Goal: Task Accomplishment & Management: Complete application form

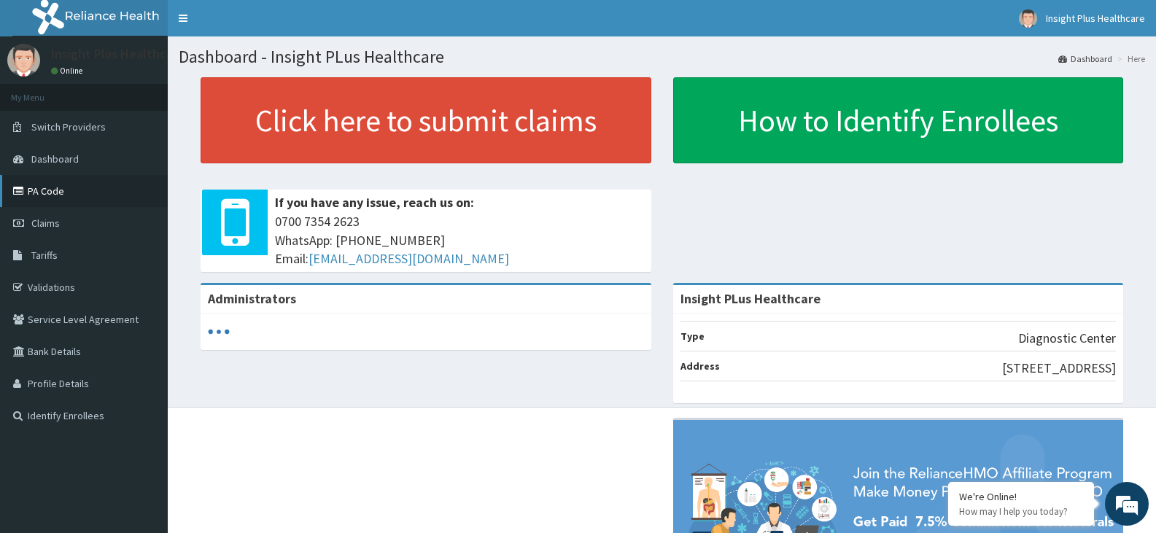
click at [89, 188] on link "PA Code" at bounding box center [84, 191] width 168 height 32
click at [104, 220] on link "Claims" at bounding box center [84, 223] width 168 height 32
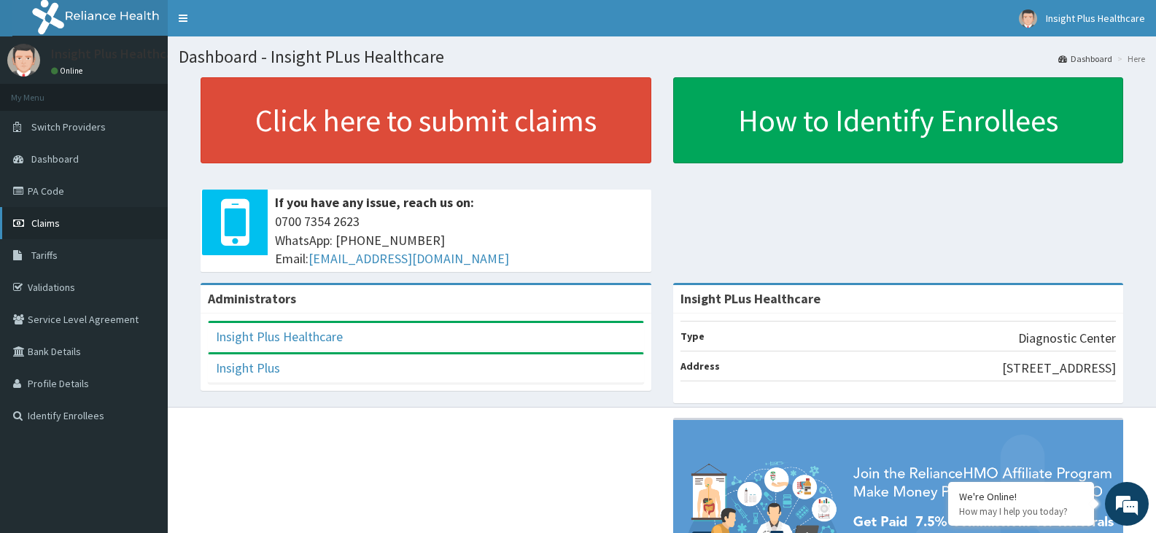
click at [101, 226] on link "Claims" at bounding box center [84, 223] width 168 height 32
click at [134, 185] on link "PA Code" at bounding box center [84, 191] width 168 height 32
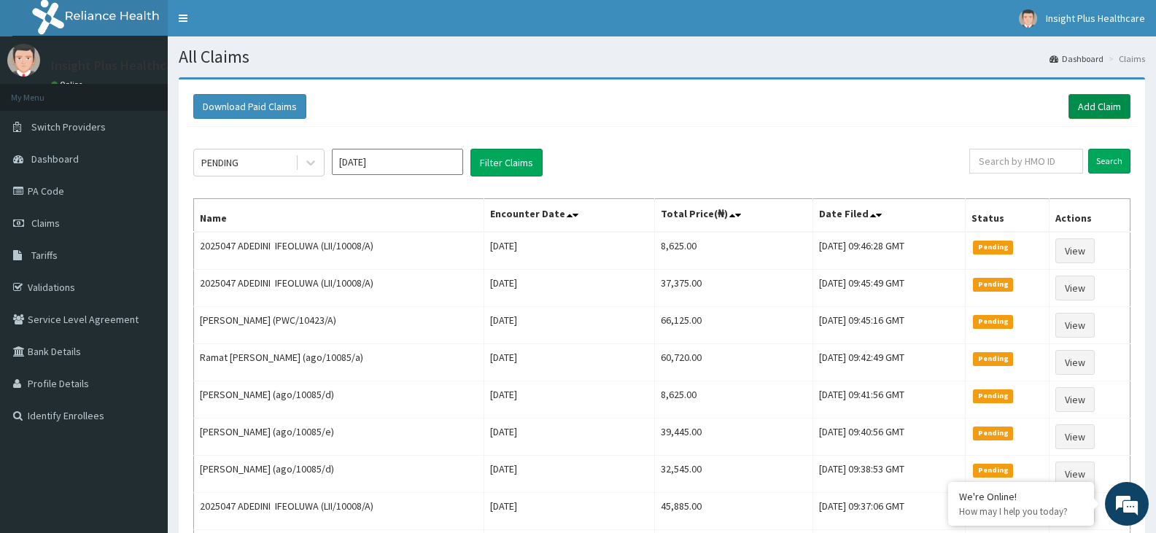
click at [1088, 111] on link "Add Claim" at bounding box center [1099, 106] width 62 height 25
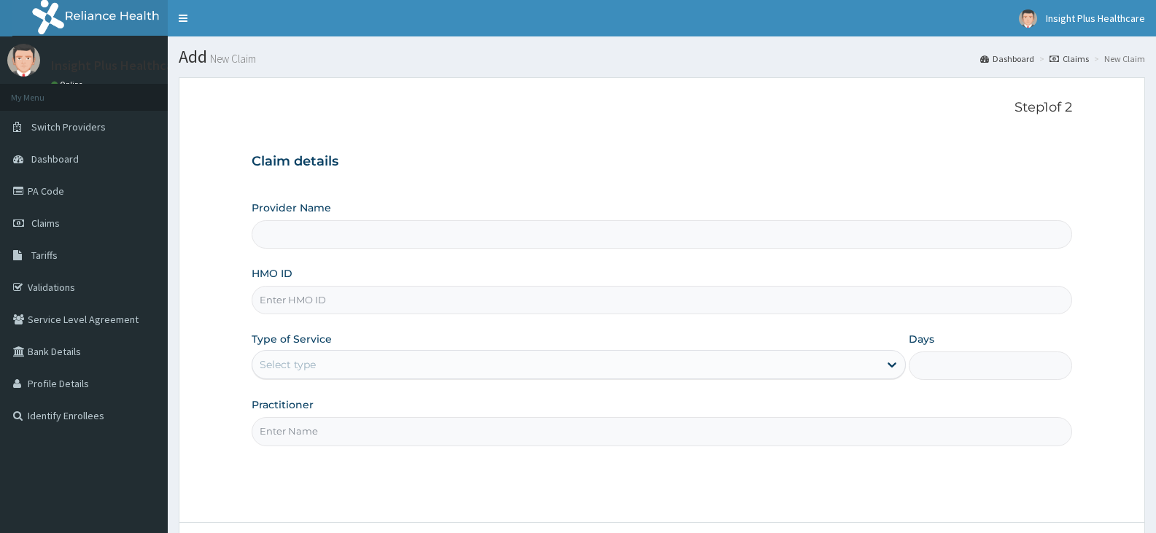
click at [359, 293] on input "HMO ID" at bounding box center [662, 300] width 820 height 28
type input "Insight PLus Healthcare"
paste input "ENP/11335/A"
type input "ENP/11335/A"
click at [301, 368] on div "Select type" at bounding box center [288, 364] width 56 height 15
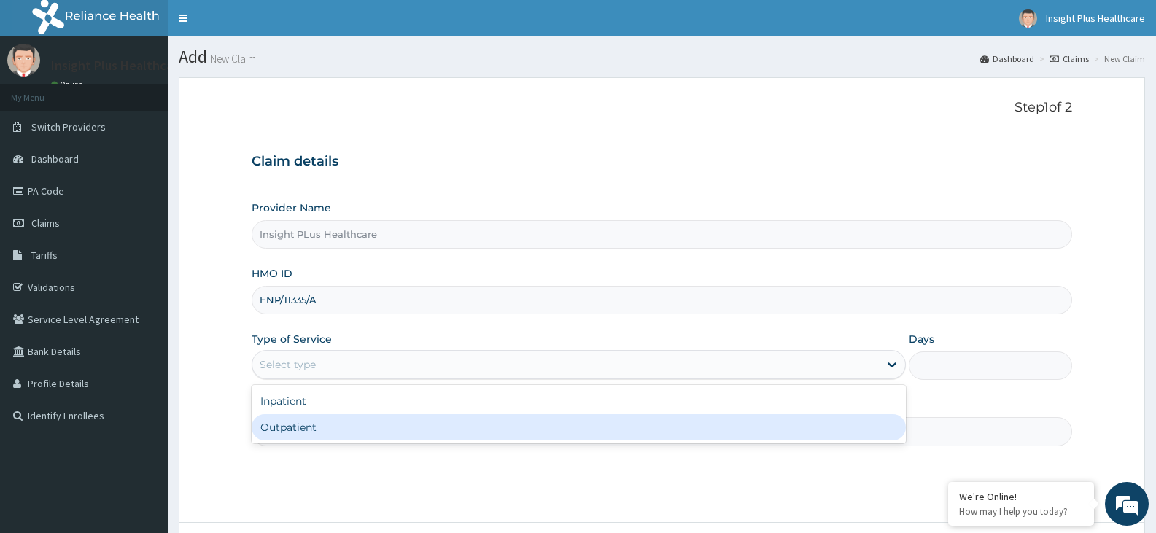
click at [304, 429] on div "Outpatient" at bounding box center [578, 427] width 653 height 26
type input "1"
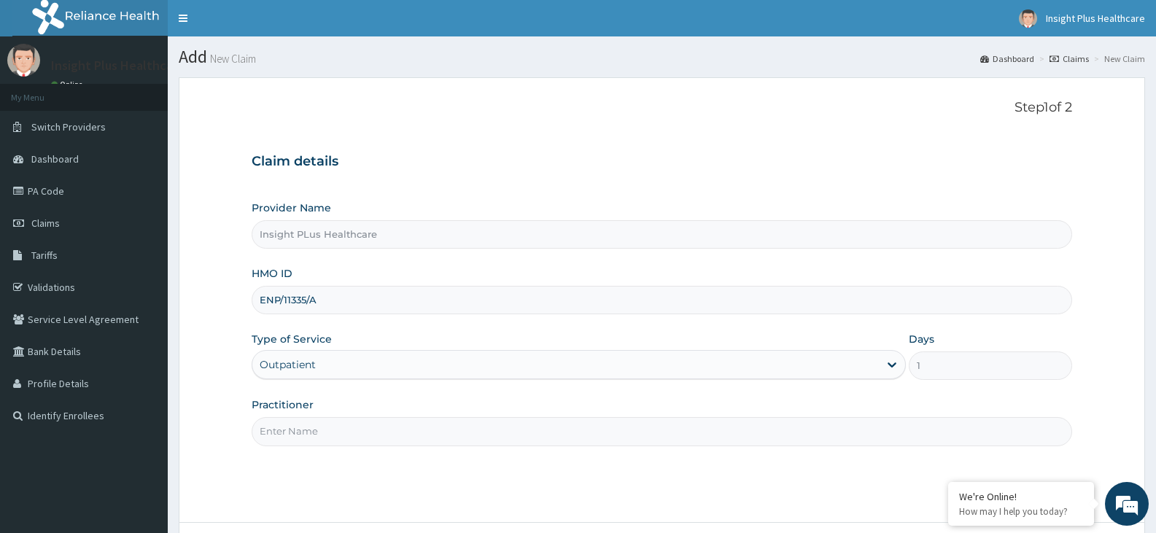
click at [304, 429] on input "Practitioner" at bounding box center [662, 431] width 820 height 28
type input "DOCTOR OMOLOLU"
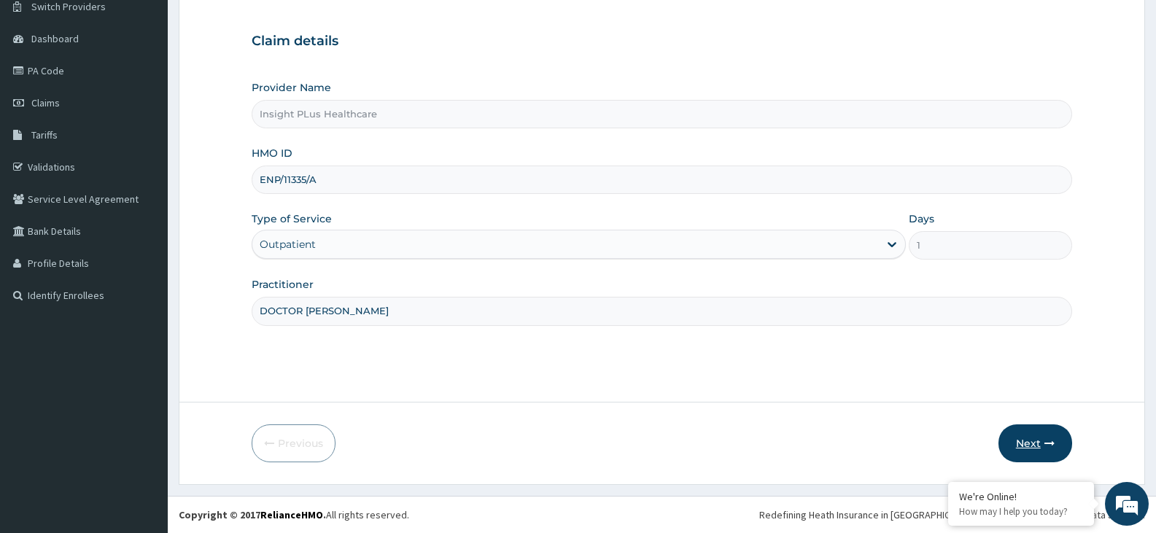
click at [1029, 442] on button "Next" at bounding box center [1035, 443] width 74 height 38
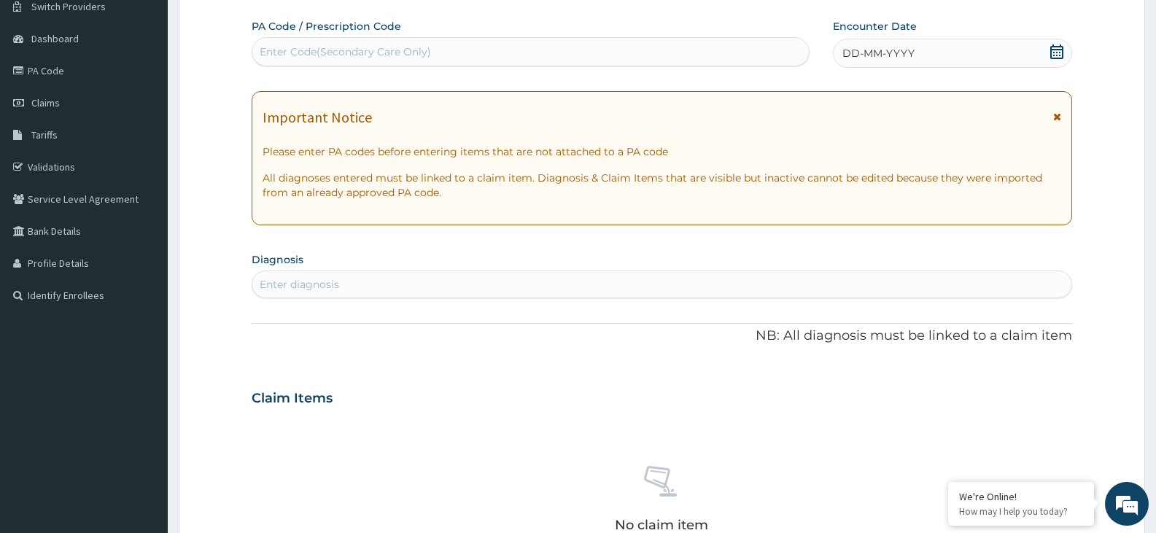
click at [531, 58] on div "Enter Code(Secondary Care Only)" at bounding box center [530, 51] width 556 height 23
paste input "PA/755BB7"
type input "PA/755BB7"
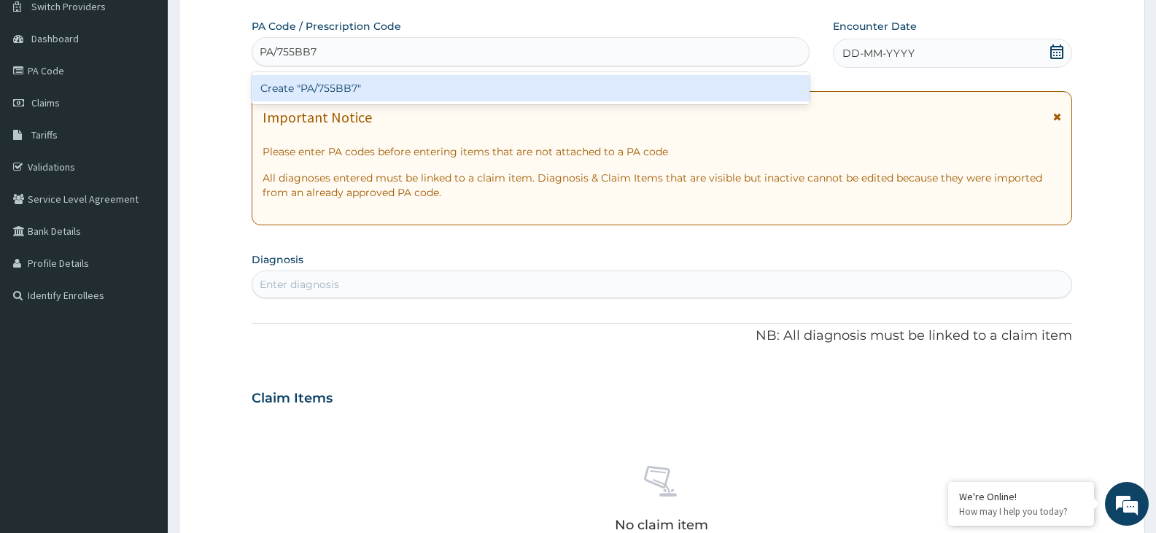
click at [518, 89] on div "Create "PA/755BB7"" at bounding box center [531, 88] width 558 height 26
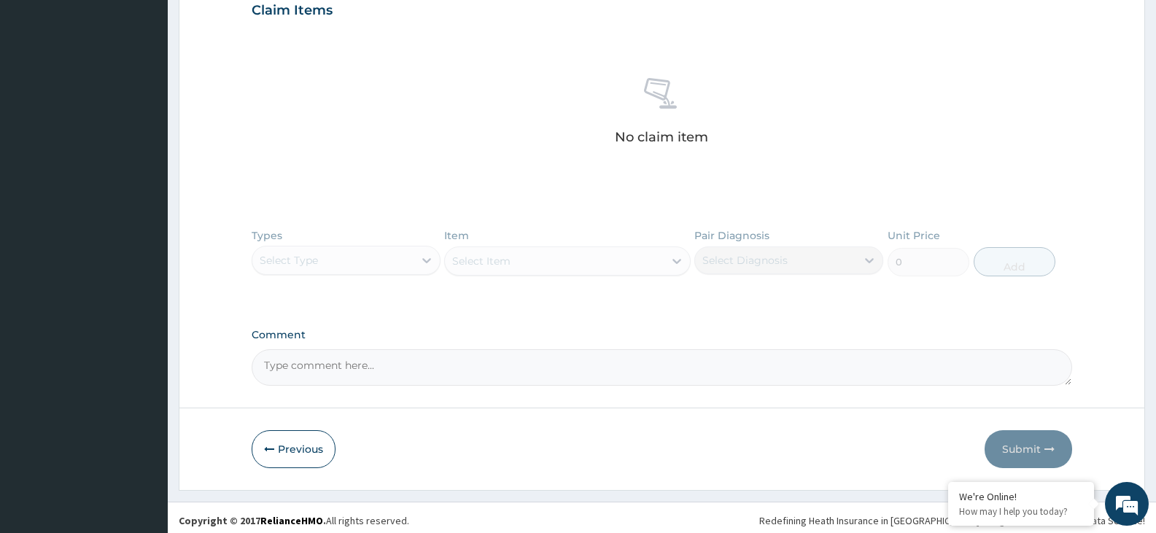
scroll to position [527, 0]
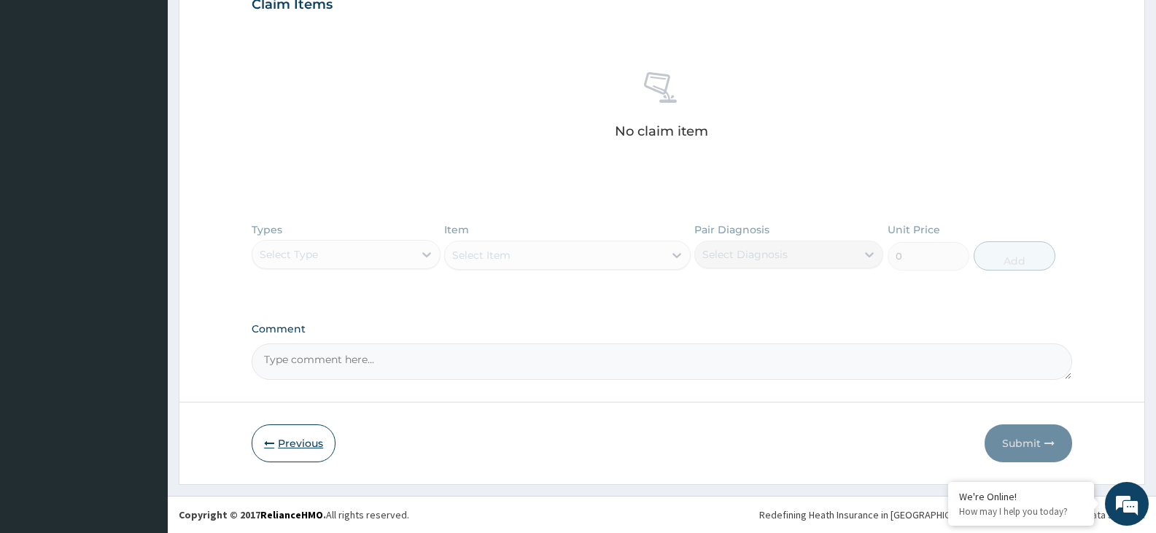
click at [279, 441] on button "Previous" at bounding box center [294, 443] width 84 height 38
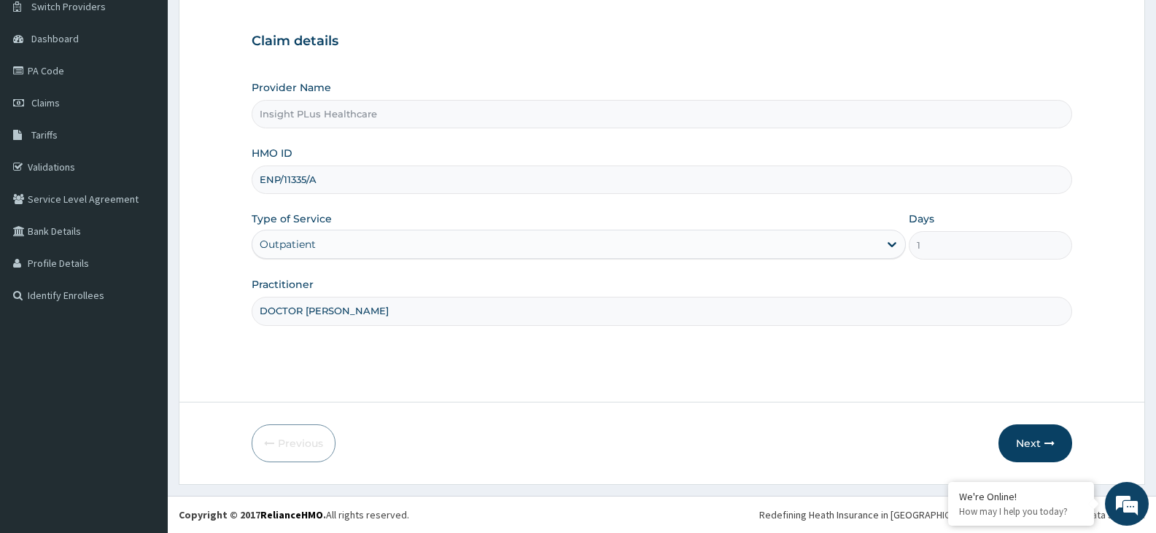
drag, startPoint x: 326, startPoint y: 179, endPoint x: 234, endPoint y: 182, distance: 91.9
click at [234, 182] on form "Step 1 of 2 Claim details Provider Name Insight PLus Healthcare HMO ID ENP/1133…" at bounding box center [662, 220] width 966 height 527
paste input "tmt/10181/b"
type input "tmt/10181/b"
click at [1040, 436] on button "Next" at bounding box center [1035, 443] width 74 height 38
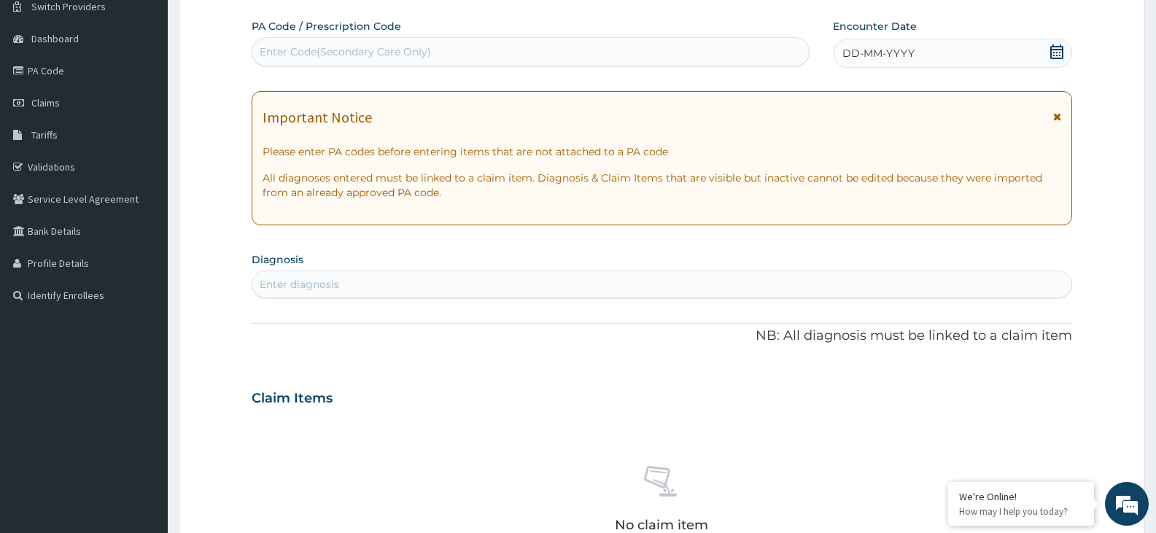
click at [453, 54] on div "Enter Code(Secondary Care Only)" at bounding box center [530, 51] width 556 height 23
paste input "PA/DAE039"
type input "PA/DAE039"
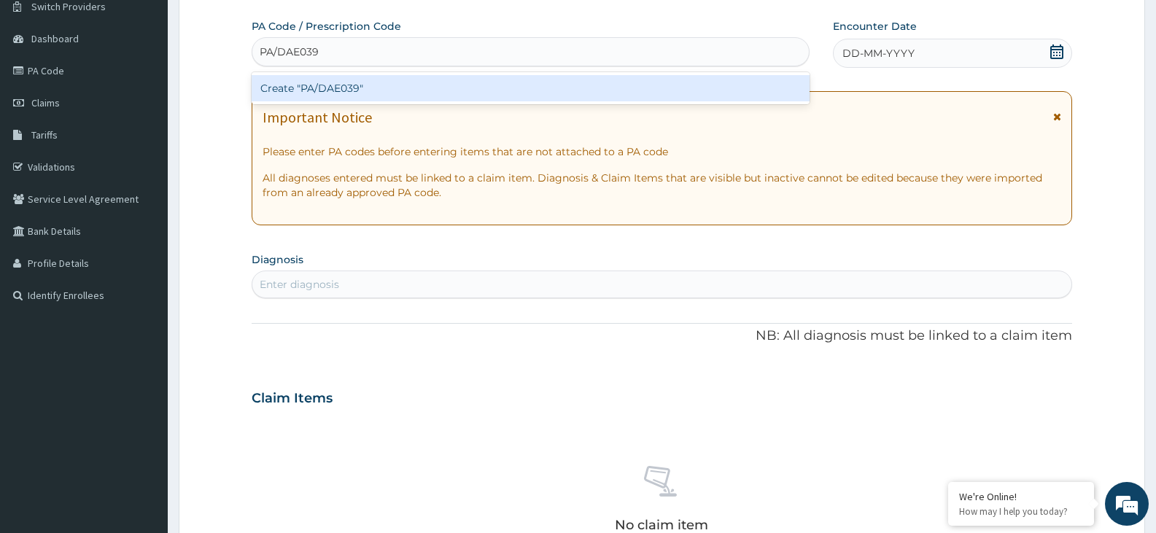
click at [447, 93] on div "Create "PA/DAE039"" at bounding box center [531, 88] width 558 height 26
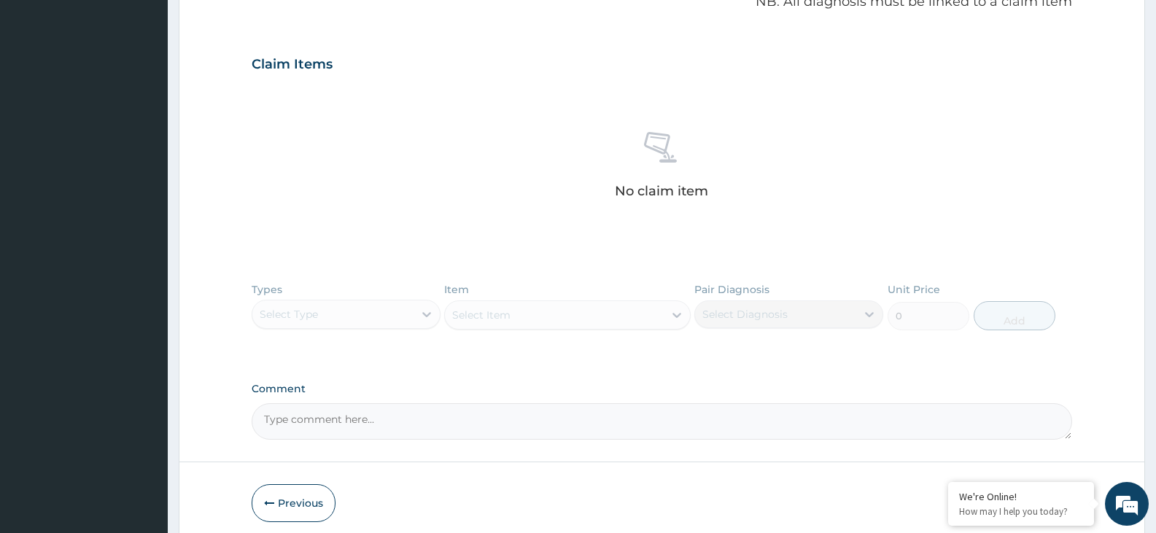
scroll to position [527, 0]
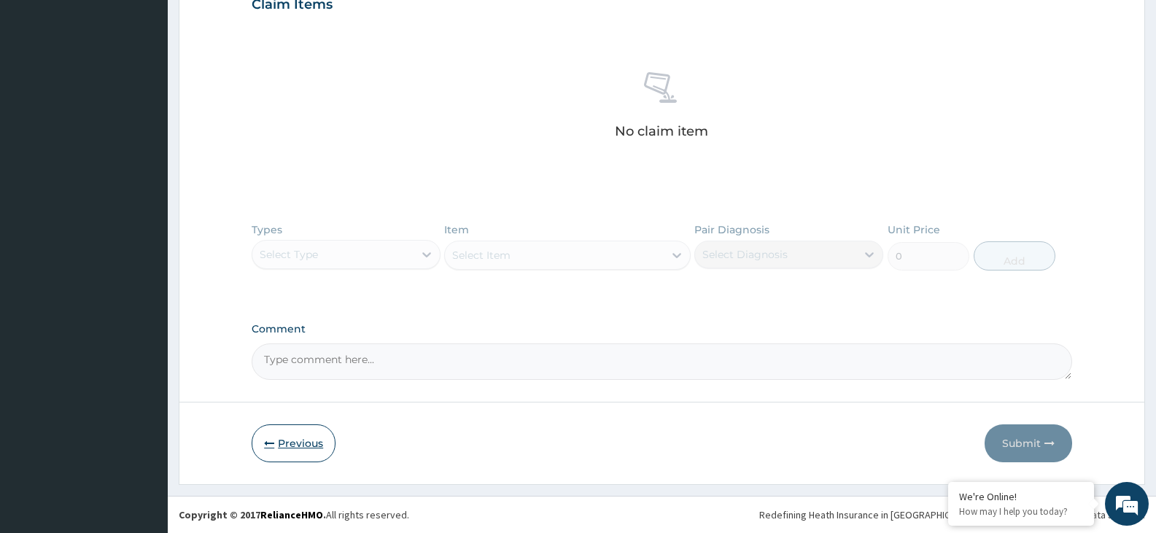
click at [287, 445] on button "Previous" at bounding box center [294, 443] width 84 height 38
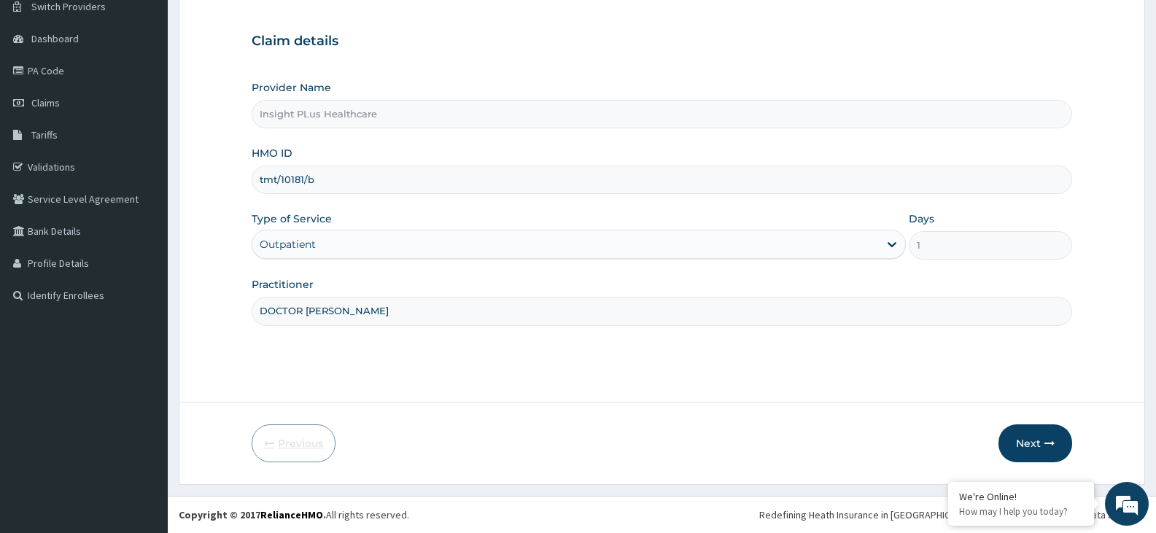
scroll to position [120, 0]
drag, startPoint x: 323, startPoint y: 176, endPoint x: 246, endPoint y: 180, distance: 77.4
click at [246, 180] on form "Step 1 of 2 Claim details Provider Name Insight PLus Healthcare HMO ID tmt/1018…" at bounding box center [662, 220] width 966 height 527
paste input "FCL/10017/A"
type input "FCL/10017/A"
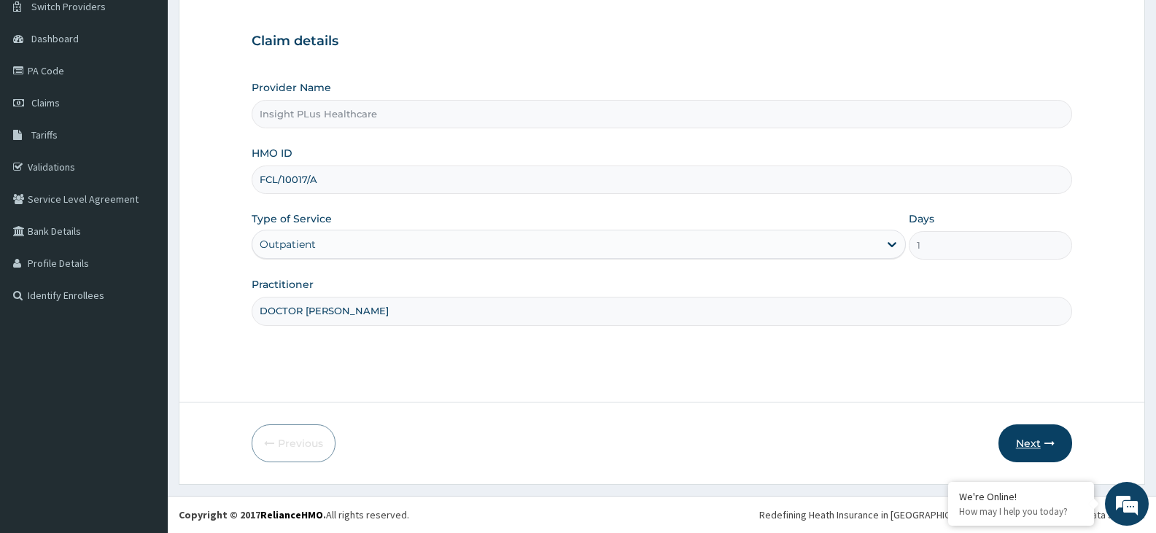
click at [1029, 443] on button "Next" at bounding box center [1035, 443] width 74 height 38
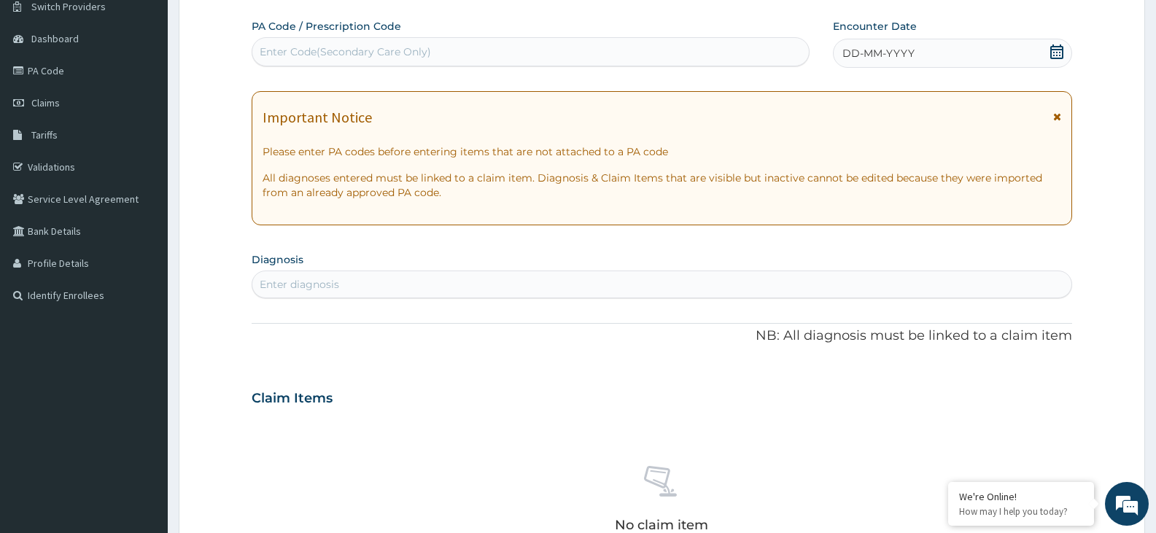
click at [406, 49] on div "Enter Code(Secondary Care Only)" at bounding box center [345, 51] width 171 height 15
paste input "PA/E0AFB5"
type input "PA/E0AFB5"
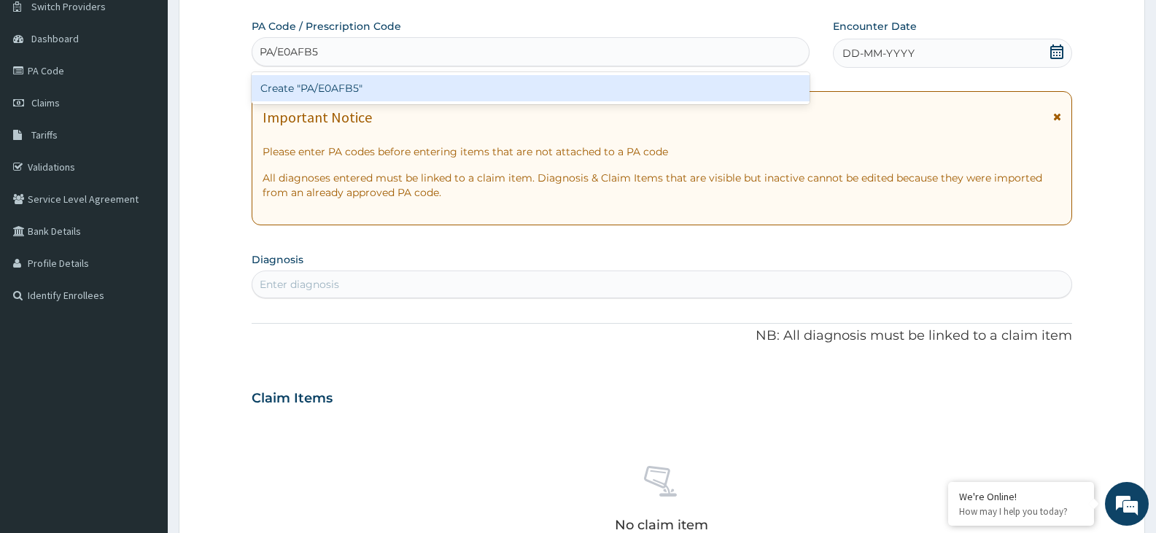
click at [416, 87] on div "Create "PA/E0AFB5"" at bounding box center [531, 88] width 558 height 26
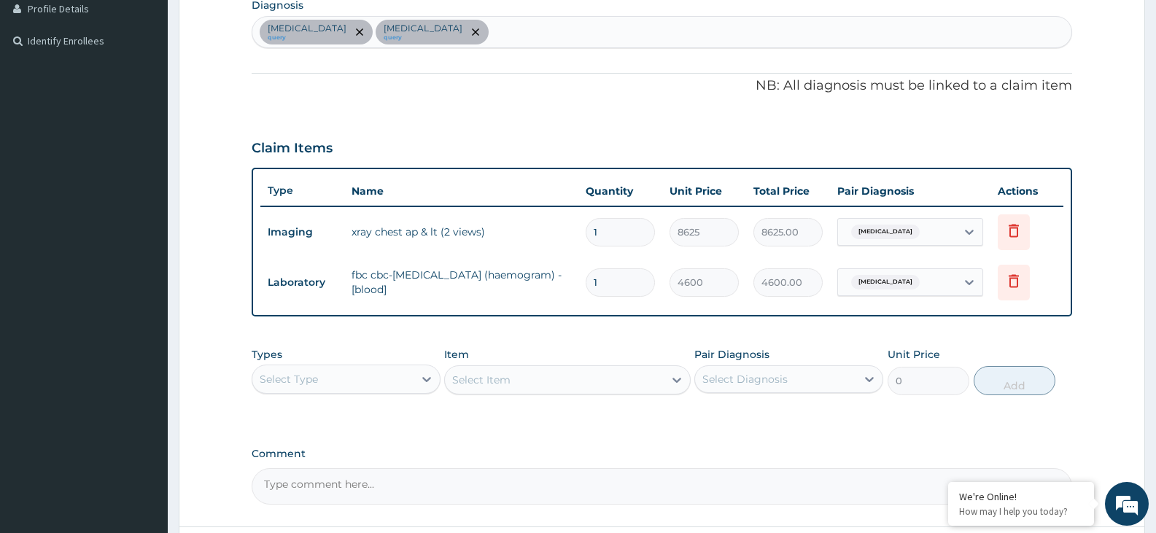
scroll to position [499, 0]
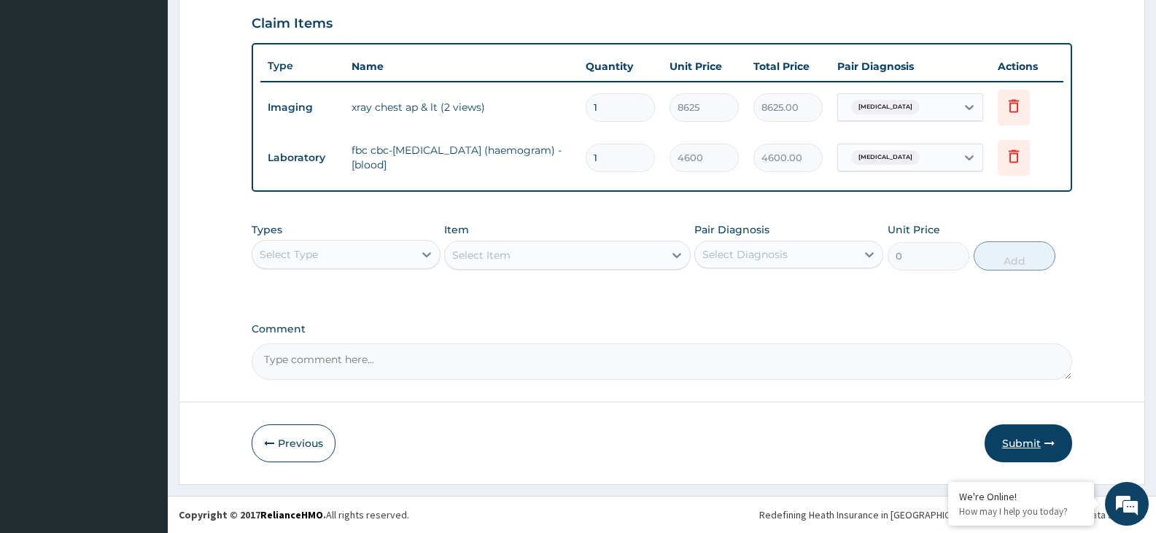
click at [1037, 438] on button "Submit" at bounding box center [1027, 443] width 87 height 38
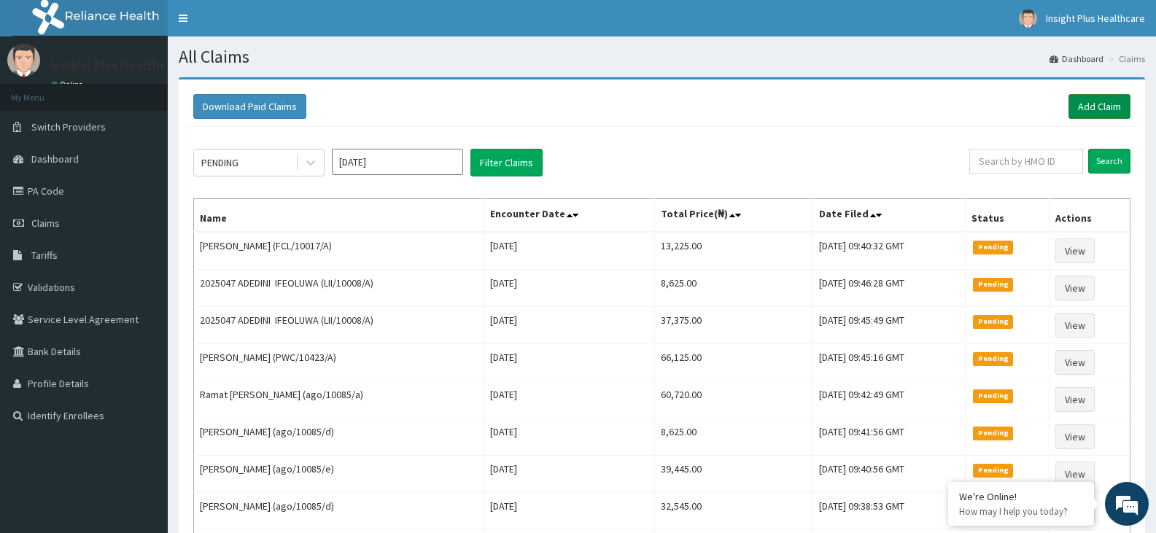
click at [1078, 104] on link "Add Claim" at bounding box center [1099, 106] width 62 height 25
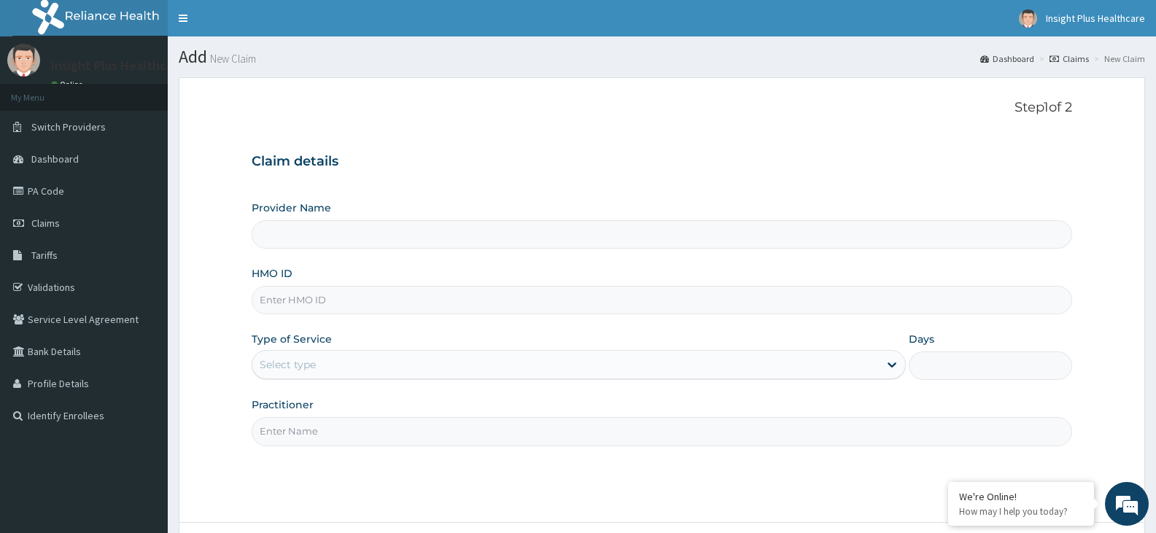
click at [512, 305] on input "HMO ID" at bounding box center [662, 300] width 820 height 28
type input "Insight PLus Healthcare"
paste input "FIB/10094/A"
type input "FIB/10094/A"
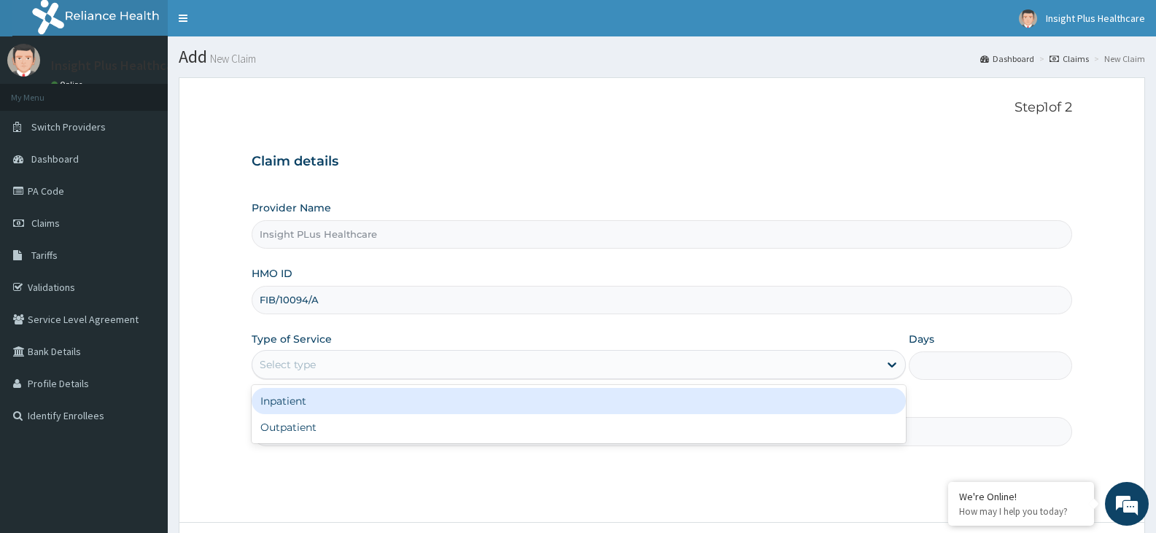
click at [400, 365] on div "Select type" at bounding box center [565, 364] width 626 height 23
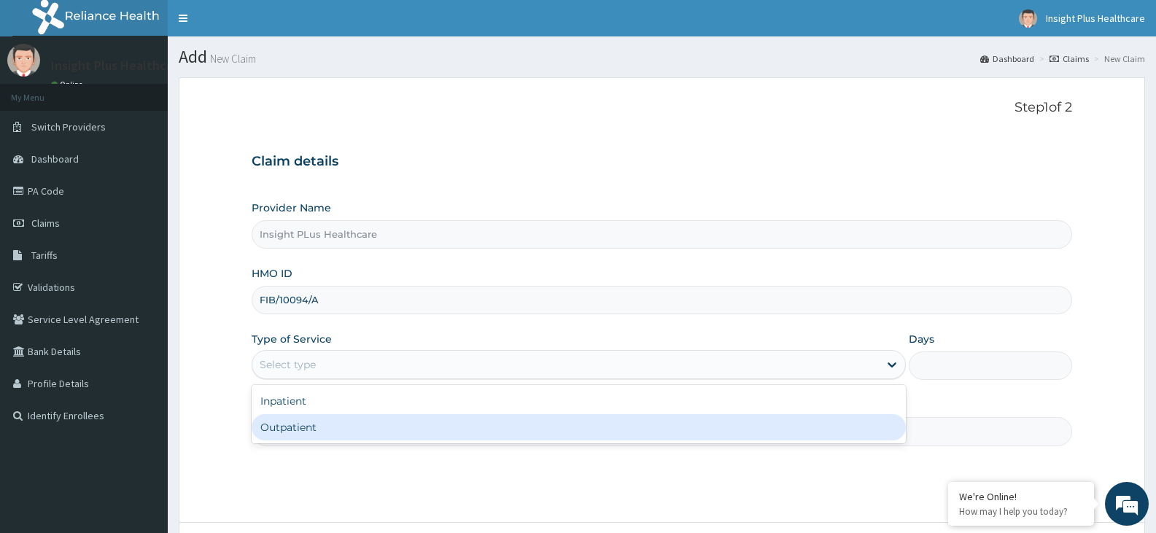
click at [387, 421] on div "Outpatient" at bounding box center [578, 427] width 653 height 26
type input "1"
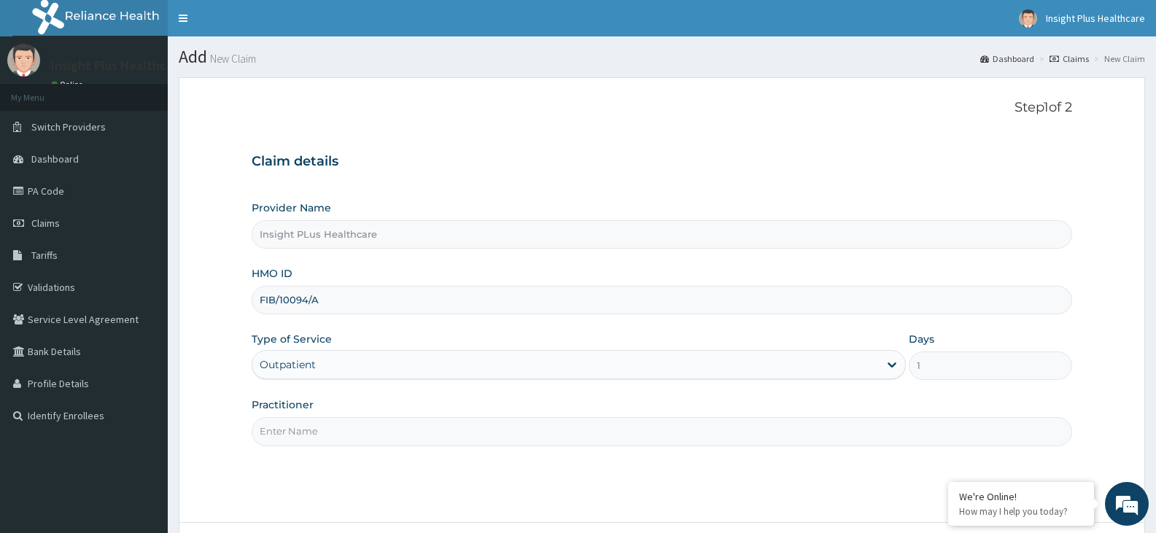
click at [387, 421] on input "Practitioner" at bounding box center [662, 431] width 820 height 28
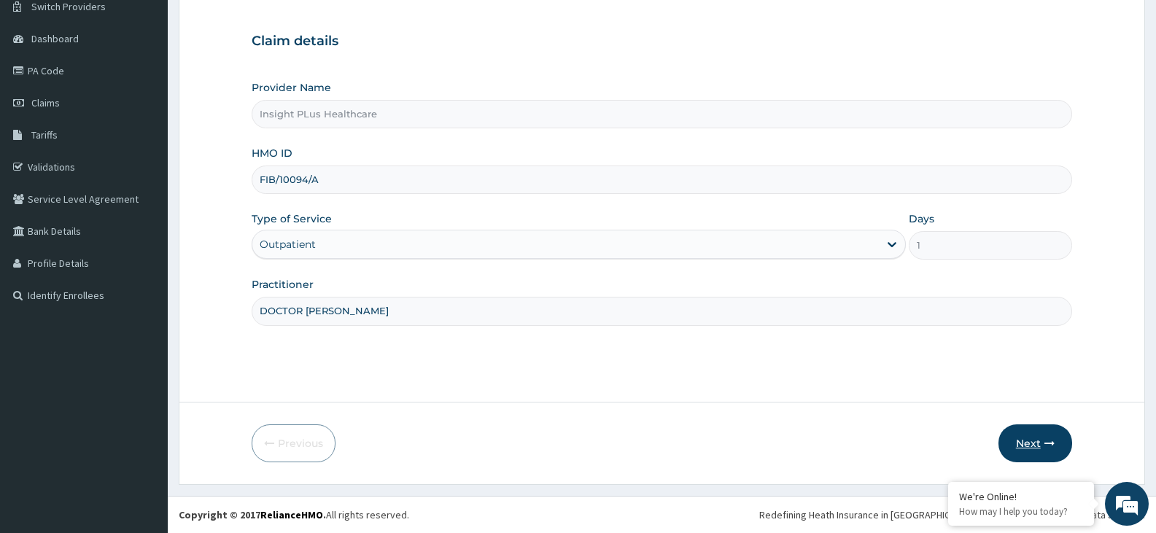
type input "DOCTOR [PERSON_NAME]"
click at [1019, 445] on button "Next" at bounding box center [1035, 443] width 74 height 38
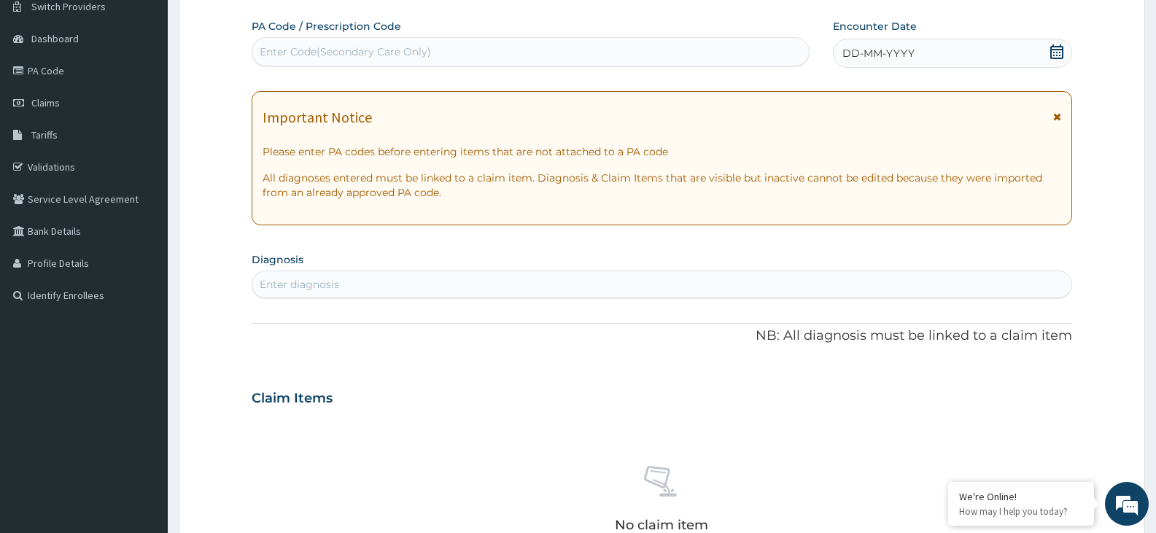
click at [432, 57] on div "Enter Code(Secondary Care Only)" at bounding box center [530, 51] width 556 height 23
paste input "PA/FDC21A"
type input "PA/FDC21A"
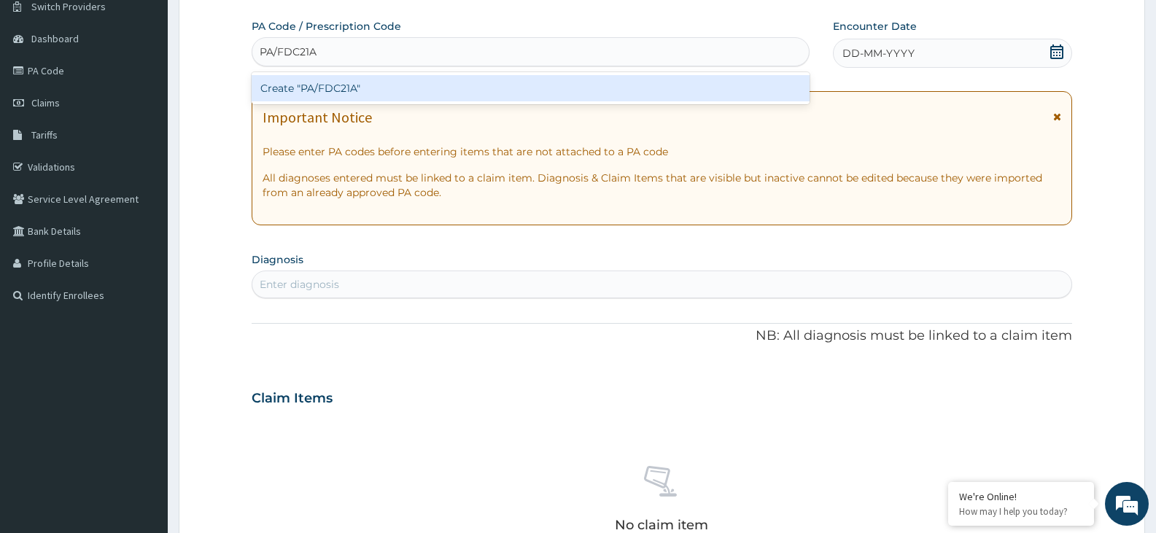
click at [435, 86] on div "Create "PA/FDC21A"" at bounding box center [531, 88] width 558 height 26
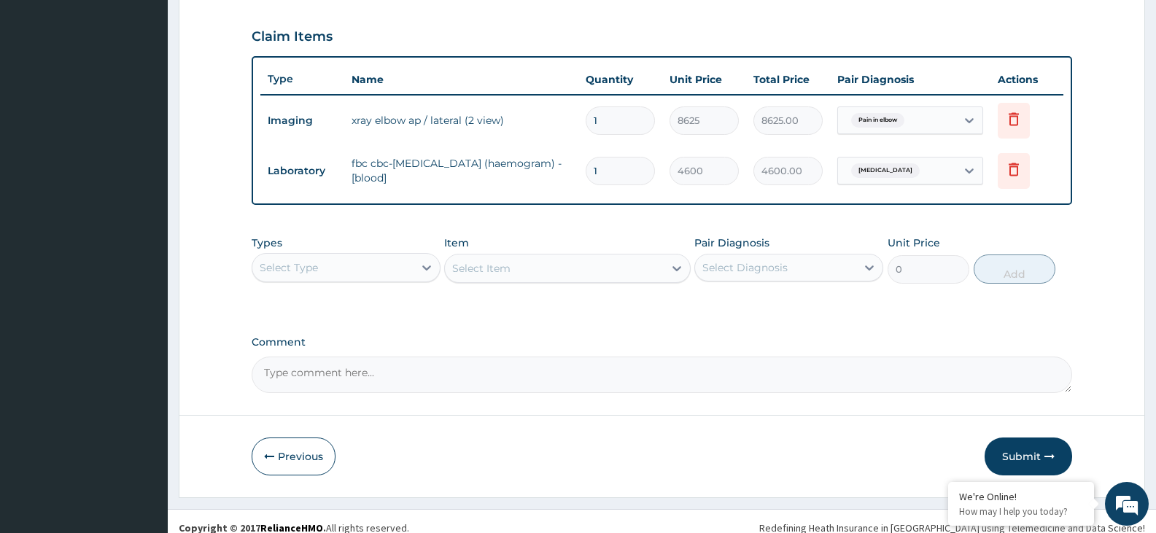
scroll to position [499, 0]
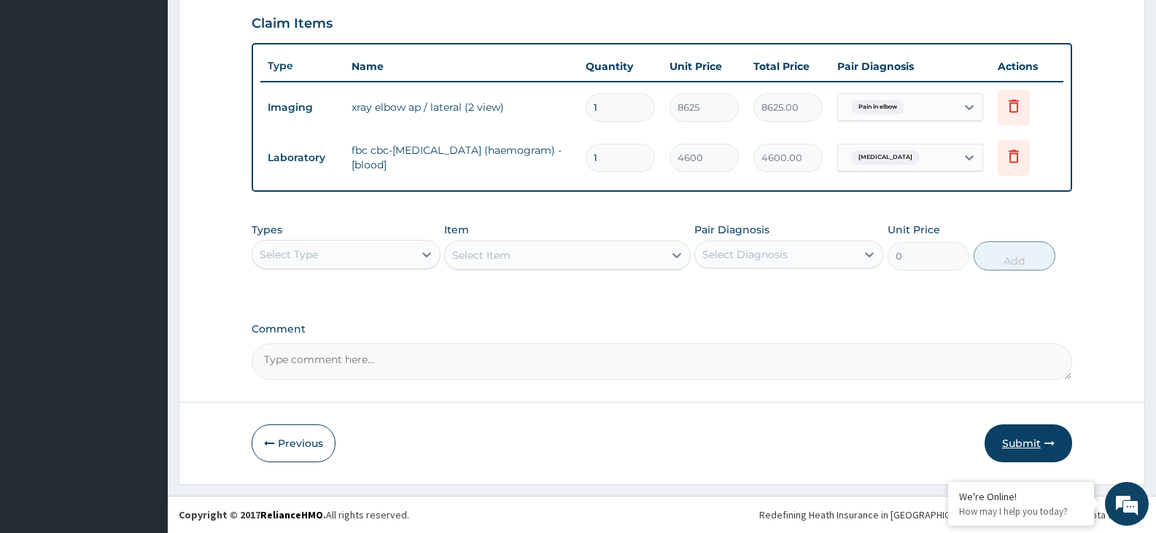
click at [1029, 451] on button "Submit" at bounding box center [1027, 443] width 87 height 38
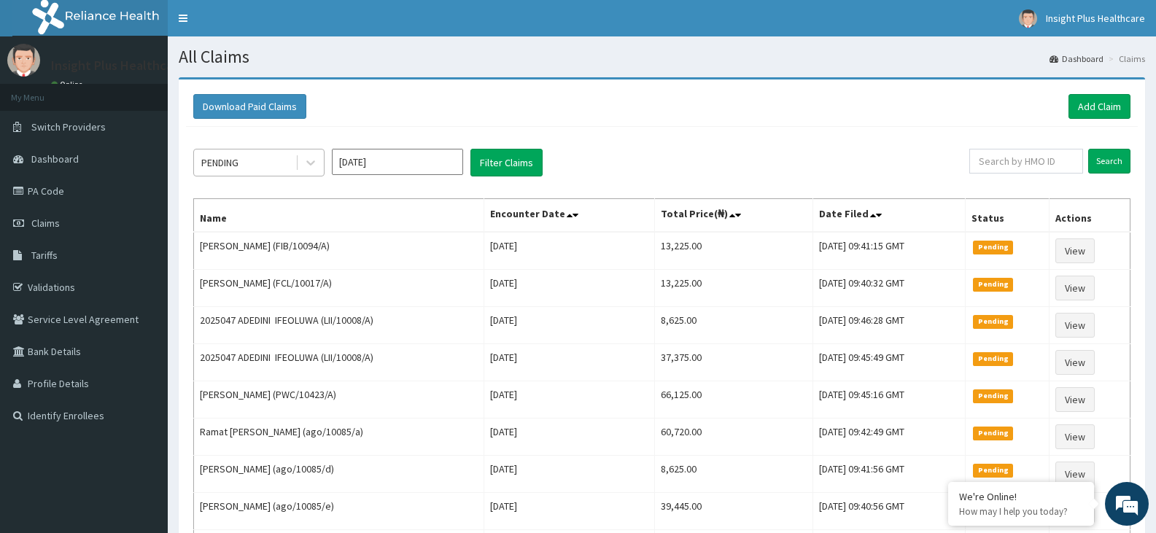
click at [215, 151] on div "PENDING" at bounding box center [244, 162] width 101 height 23
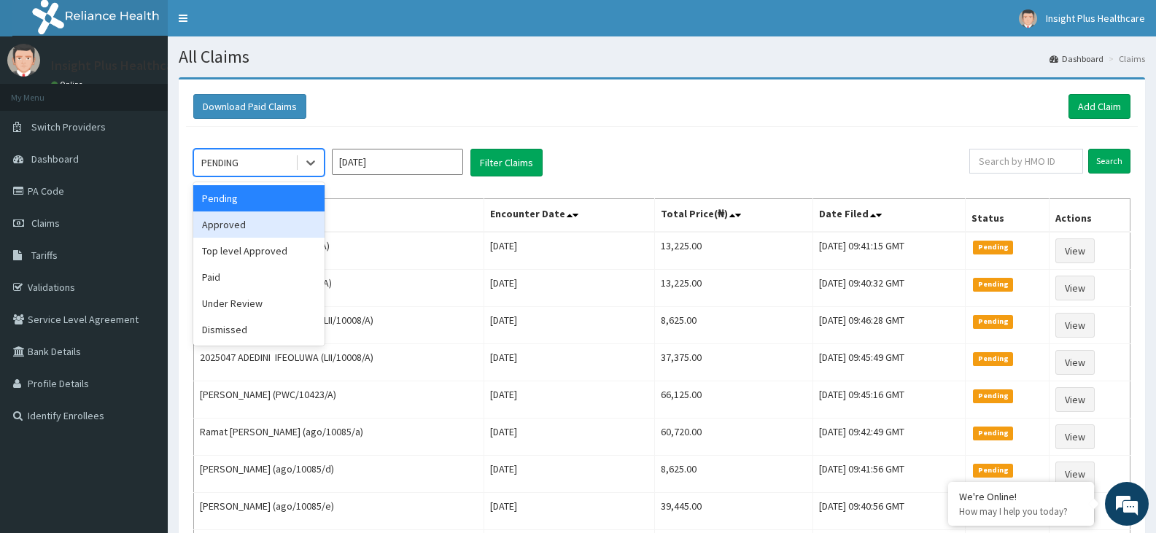
click at [253, 236] on div "Approved" at bounding box center [258, 224] width 131 height 26
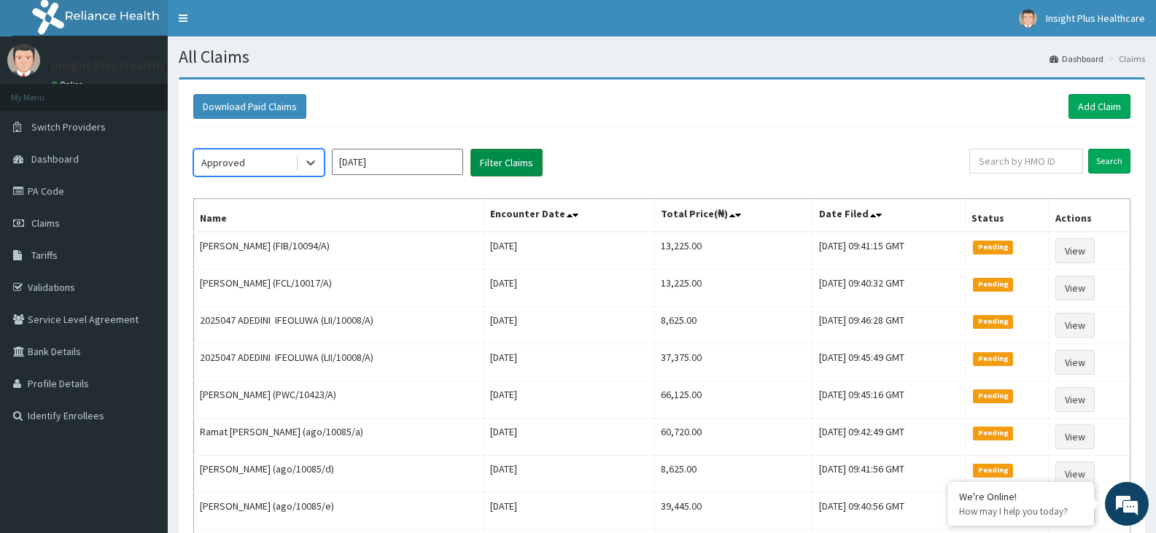
click at [486, 157] on button "Filter Claims" at bounding box center [506, 163] width 72 height 28
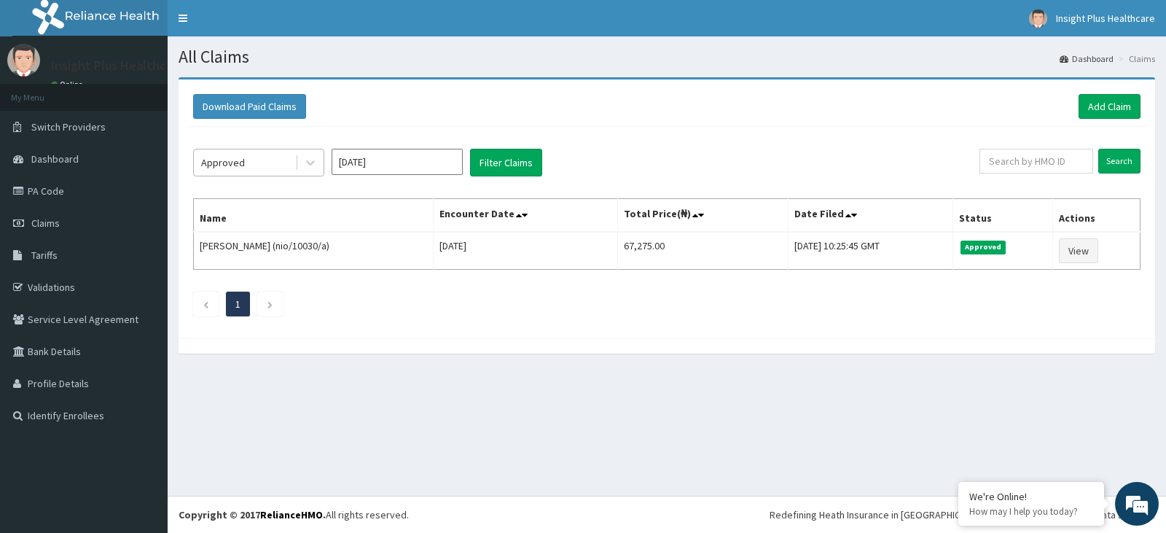
click at [260, 160] on div "Approved" at bounding box center [244, 162] width 101 height 23
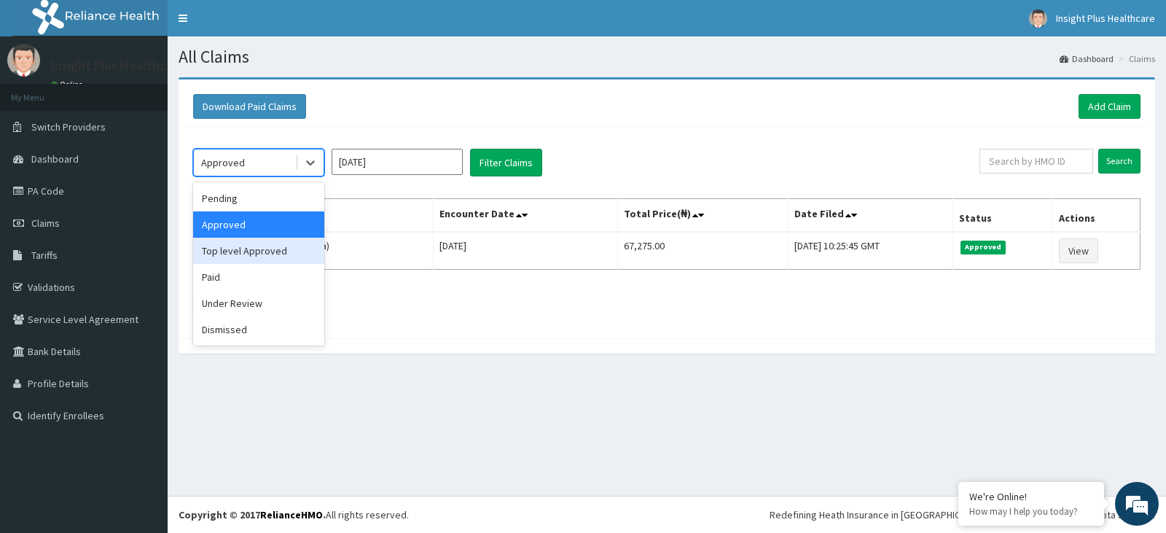
click at [265, 248] on div "Top level Approved" at bounding box center [258, 251] width 131 height 26
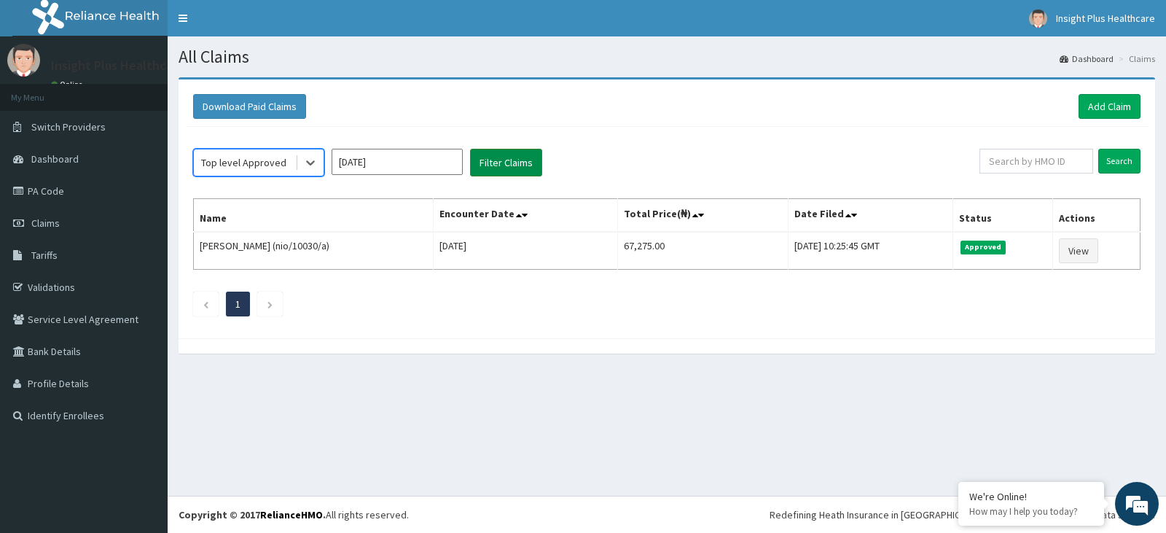
click at [504, 157] on button "Filter Claims" at bounding box center [506, 163] width 72 height 28
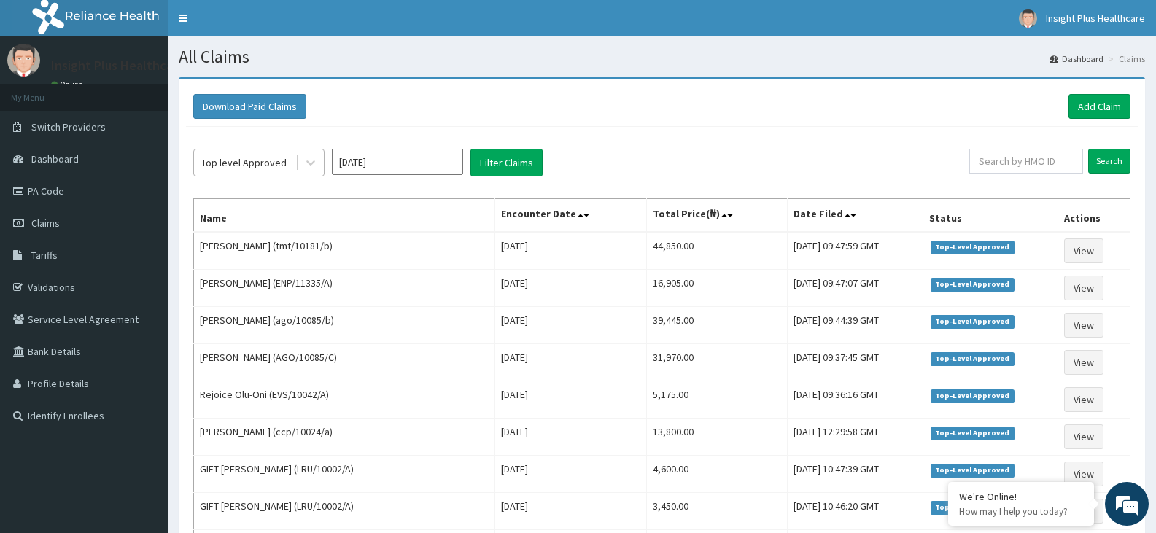
click at [239, 166] on div "Top level Approved" at bounding box center [243, 162] width 85 height 15
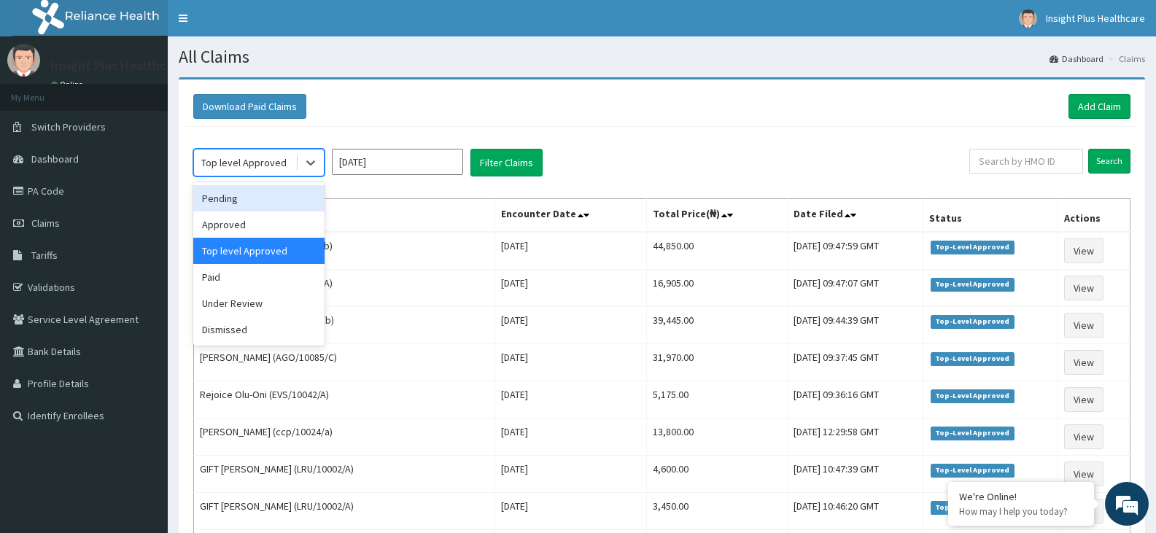
click at [254, 191] on div "Pending" at bounding box center [258, 198] width 131 height 26
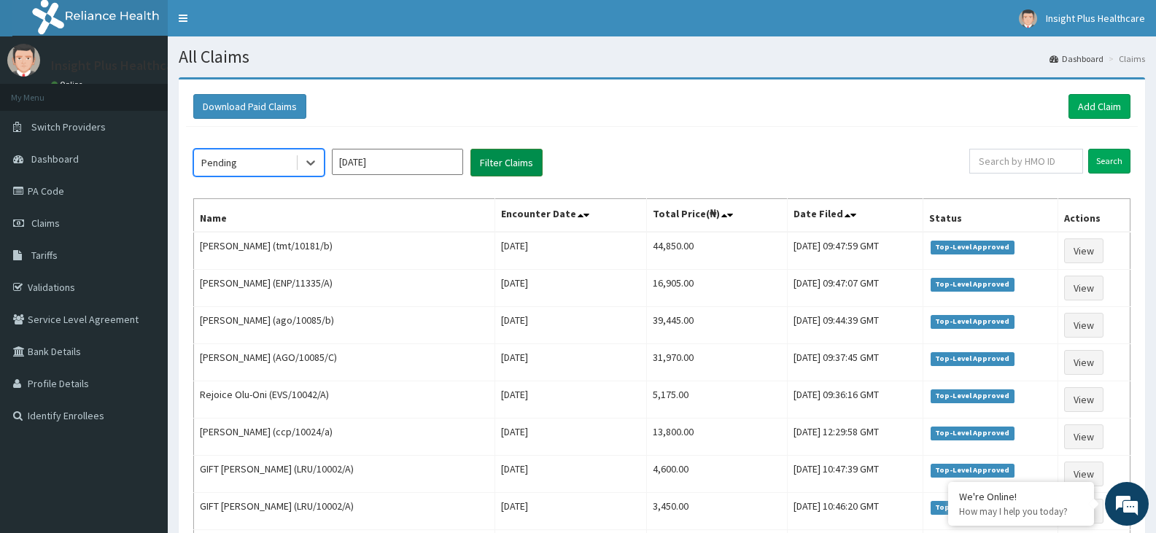
click at [513, 157] on button "Filter Claims" at bounding box center [506, 163] width 72 height 28
